Goal: Information Seeking & Learning: Learn about a topic

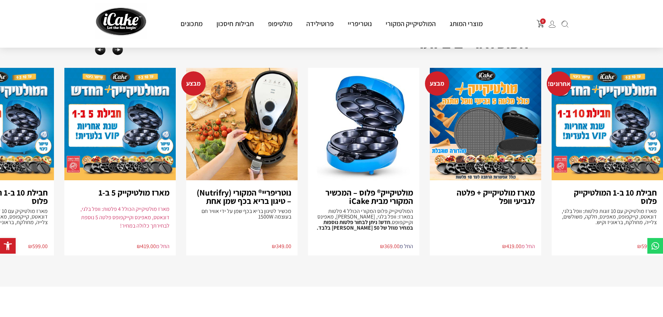
scroll to position [1413, 0]
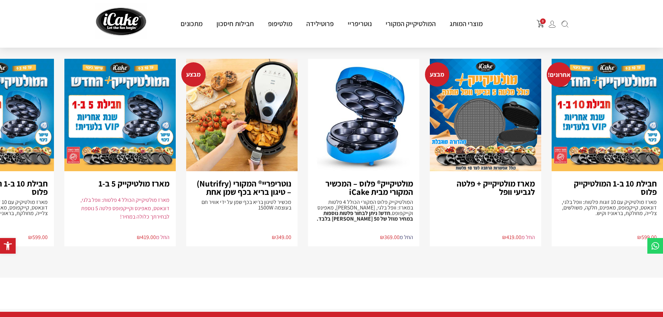
click at [365, 131] on img "3 / 5" at bounding box center [363, 115] width 111 height 112
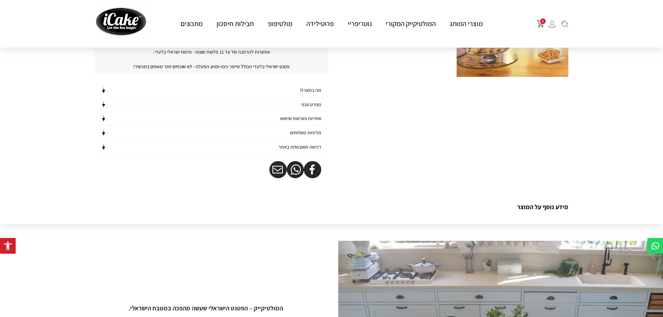
scroll to position [475, 0]
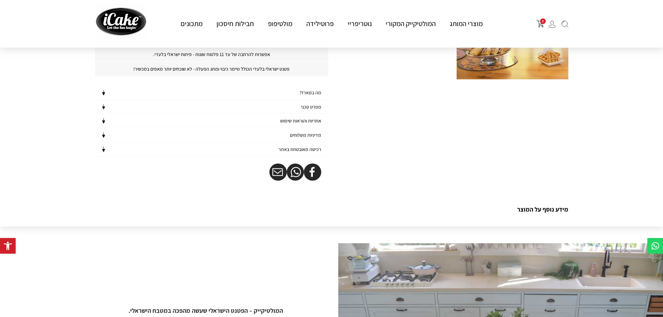
click at [302, 94] on h4 "מה במארז?" at bounding box center [311, 93] width 22 height 6
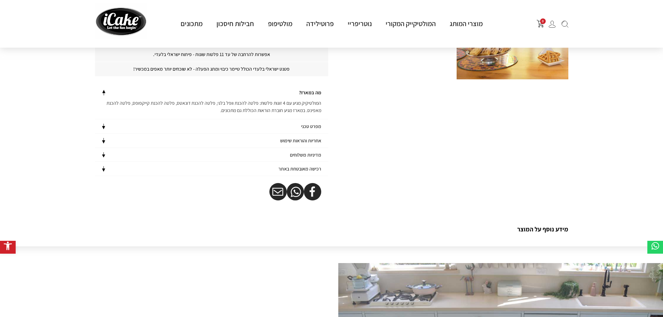
click at [261, 122] on div "מפרט טכני" at bounding box center [211, 126] width 233 height 14
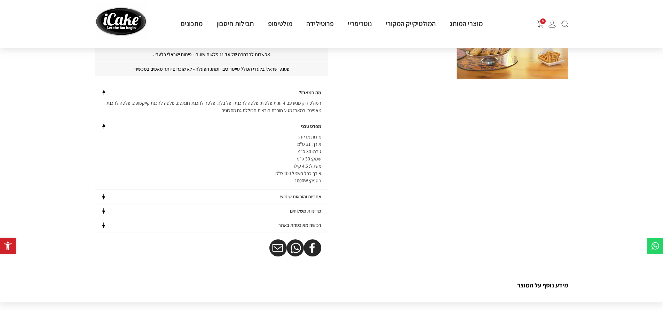
click at [129, 96] on div "מה במארז?" at bounding box center [211, 93] width 233 height 14
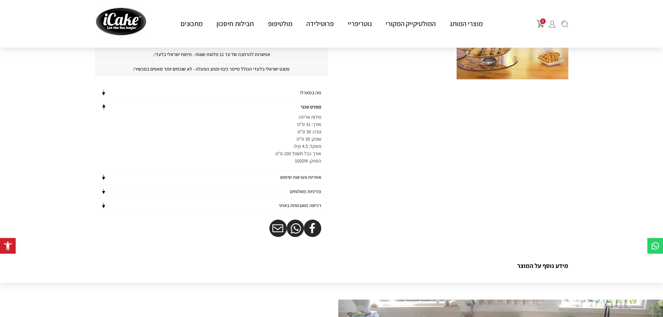
click at [129, 106] on div "מפרט טכני" at bounding box center [211, 107] width 233 height 14
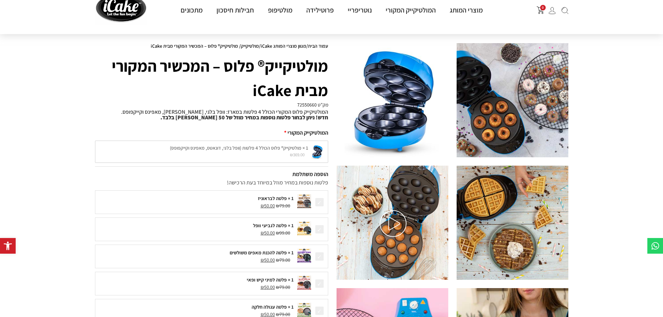
scroll to position [0, 0]
